Goal: Information Seeking & Learning: Learn about a topic

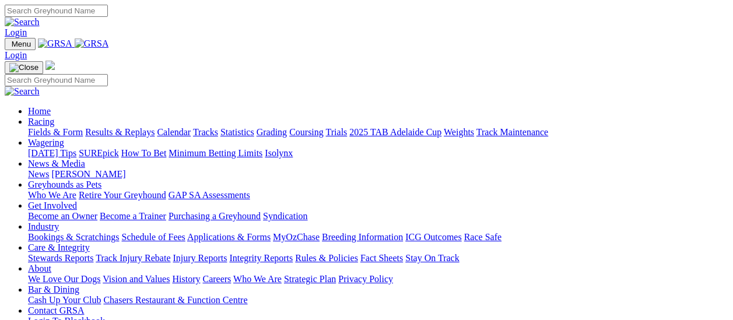
click at [59, 127] on link "Fields & Form" at bounding box center [55, 132] width 55 height 10
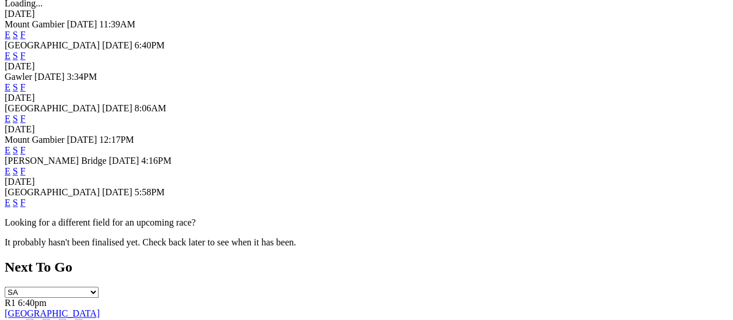
scroll to position [408, 0]
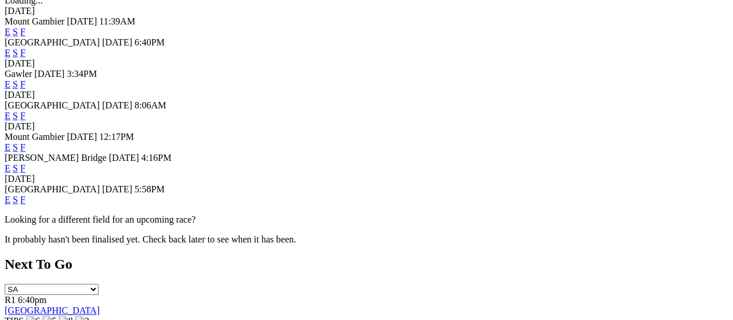
click at [26, 195] on link "F" at bounding box center [22, 200] width 5 height 10
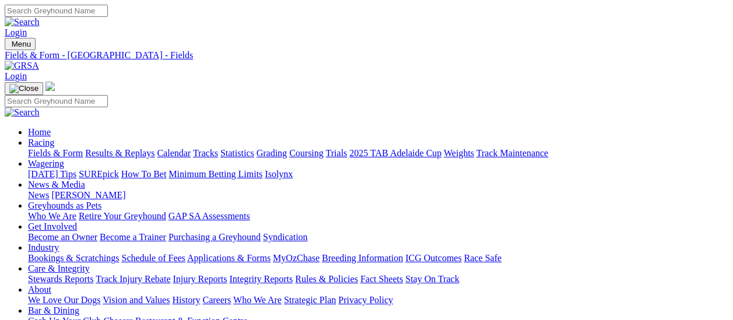
click at [59, 148] on link "Fields & Form" at bounding box center [55, 153] width 55 height 10
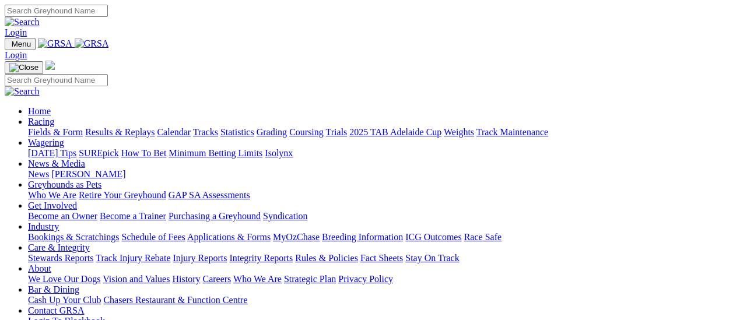
click at [85, 159] on link "News & Media" at bounding box center [56, 164] width 57 height 10
click at [125, 169] on link "[PERSON_NAME]" at bounding box center [88, 174] width 74 height 10
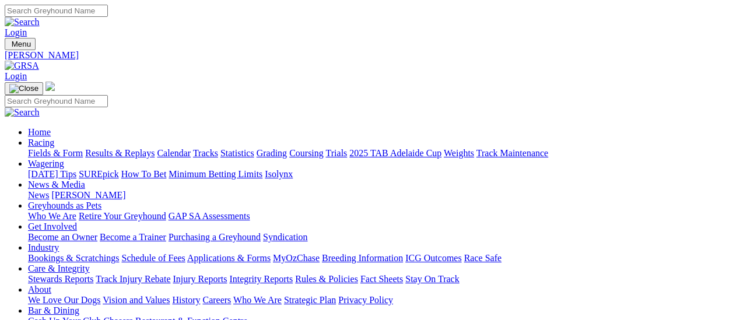
click at [49, 190] on link "News" at bounding box center [38, 195] width 21 height 10
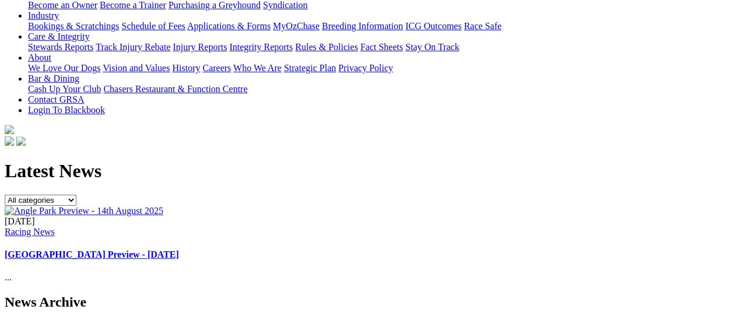
scroll to position [175, 0]
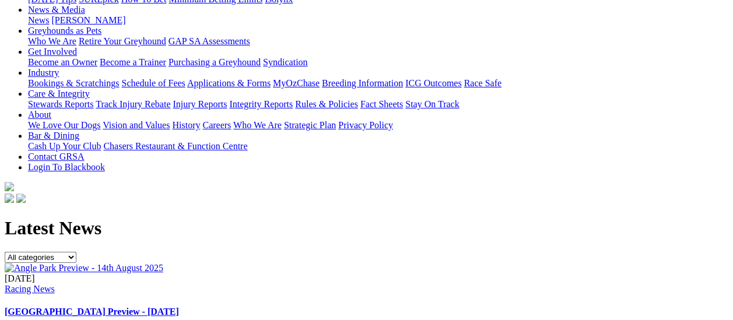
click at [179, 307] on link "[GEOGRAPHIC_DATA] Preview - [DATE]" at bounding box center [92, 312] width 174 height 10
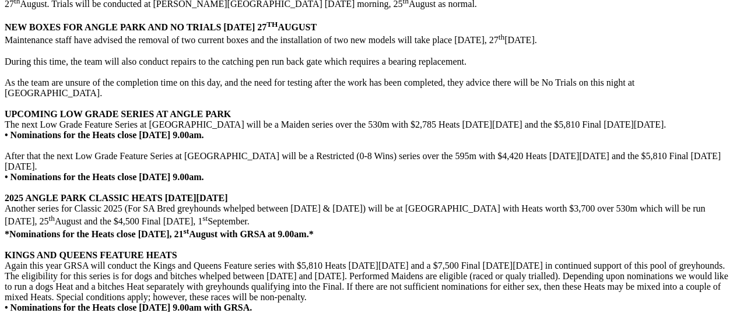
scroll to position [2333, 0]
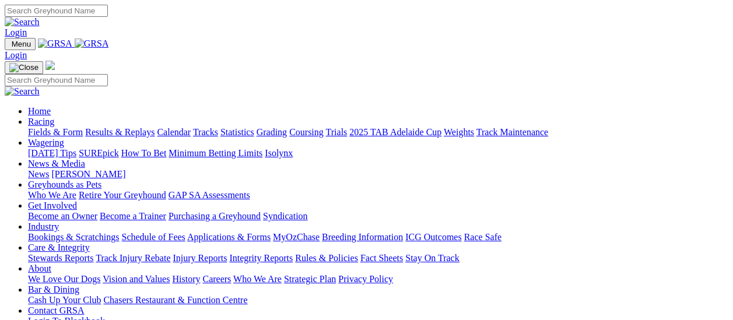
click at [125, 169] on link "[PERSON_NAME]" at bounding box center [88, 174] width 74 height 10
